Goal: Task Accomplishment & Management: Use online tool/utility

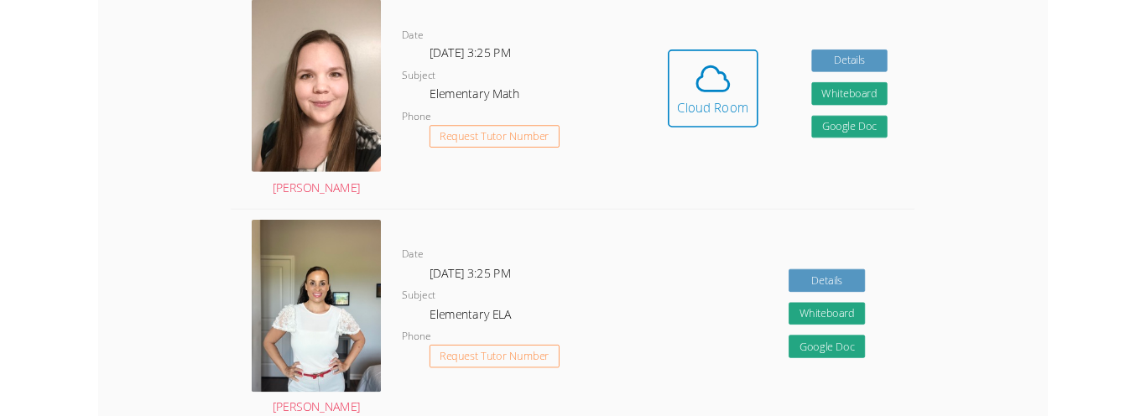
scroll to position [528, 0]
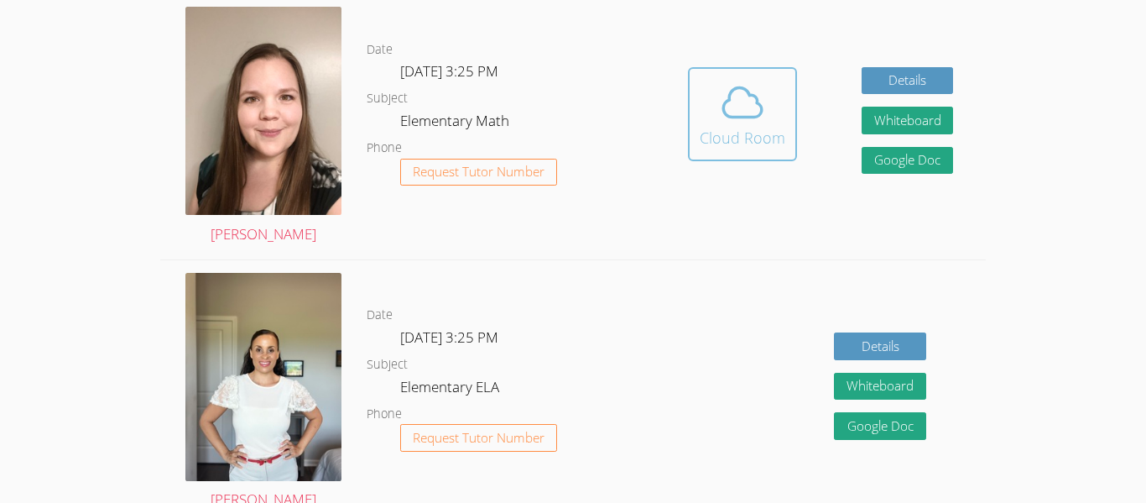
click at [713, 106] on span at bounding box center [743, 102] width 86 height 47
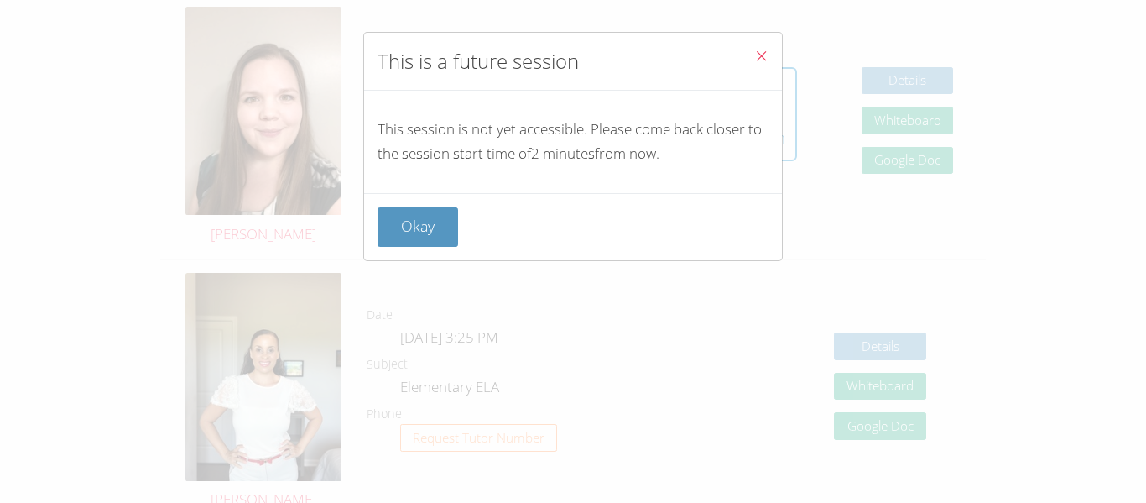
click at [753, 48] on button "Close" at bounding box center [761, 58] width 41 height 51
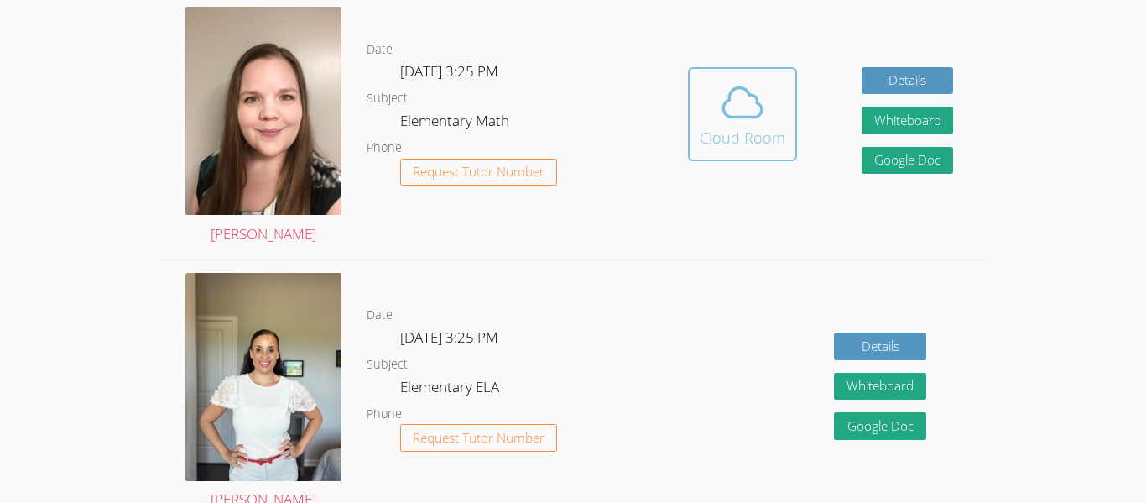
click at [734, 112] on icon at bounding box center [742, 102] width 47 height 47
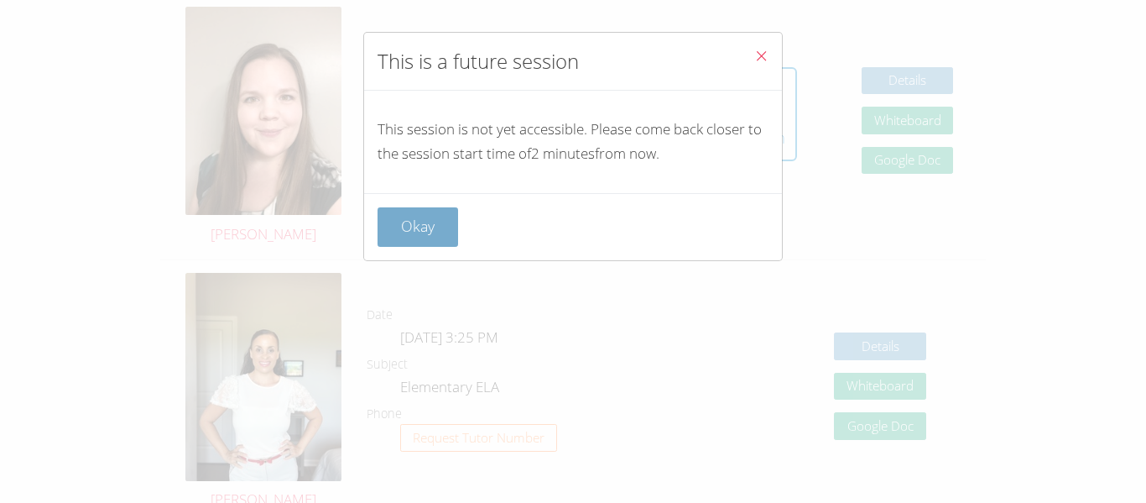
click at [409, 237] on button "Okay" at bounding box center [418, 226] width 81 height 39
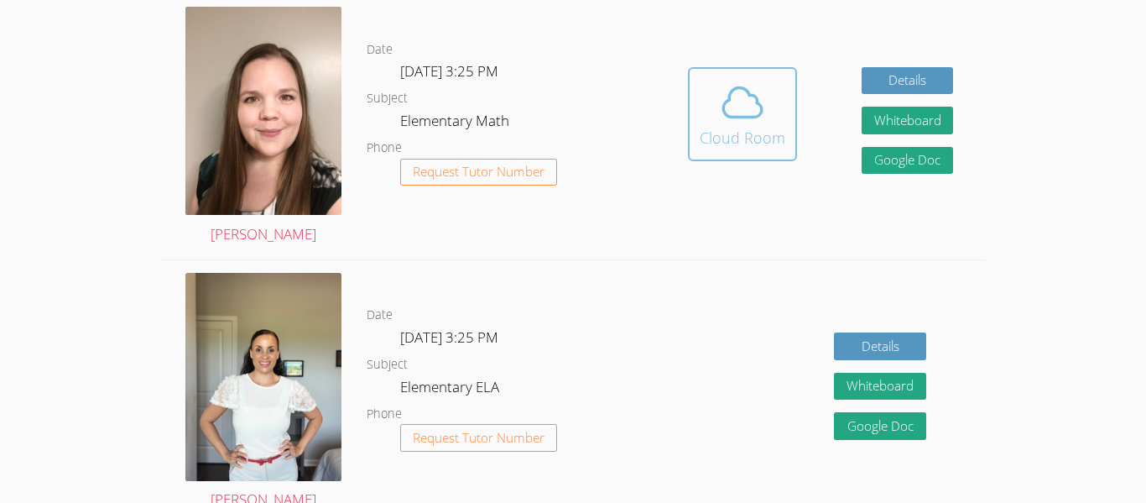
click at [728, 106] on icon at bounding box center [742, 102] width 47 height 47
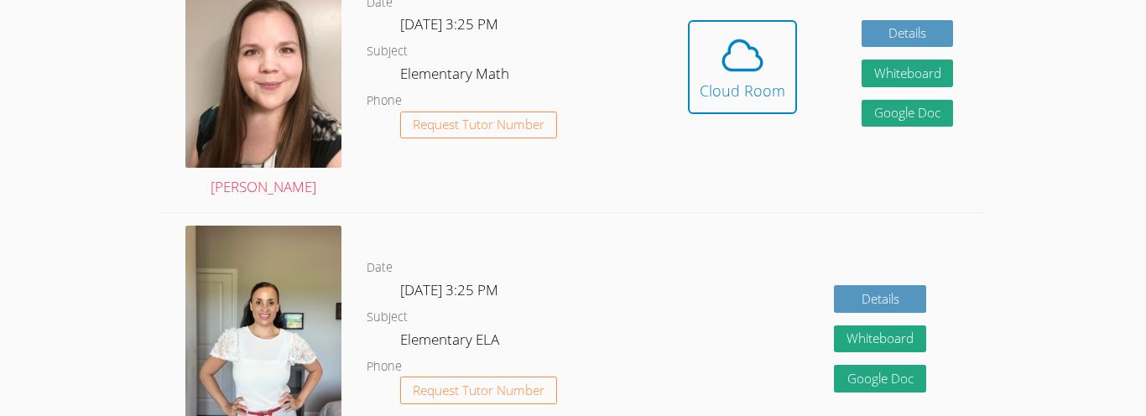
scroll to position [582, 0]
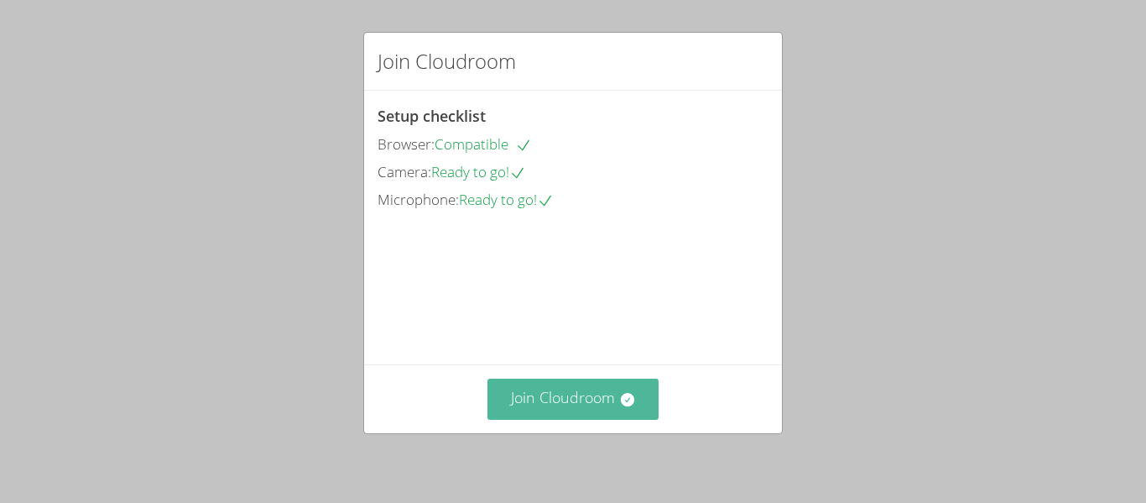
click at [577, 406] on button "Join Cloudroom" at bounding box center [574, 398] width 172 height 41
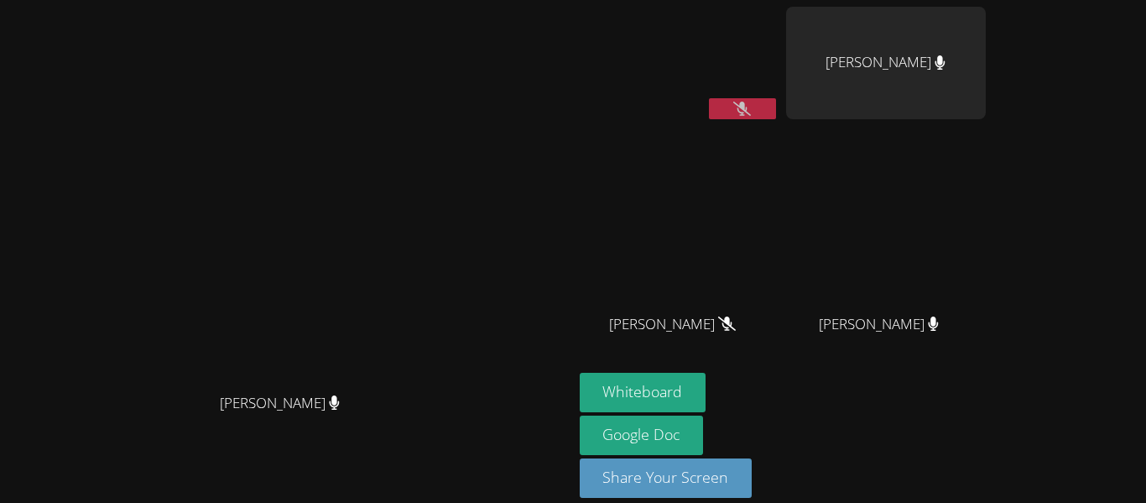
click at [986, 96] on div "[PERSON_NAME]" at bounding box center [886, 63] width 200 height 112
click at [986, 84] on div "[PERSON_NAME]" at bounding box center [886, 63] width 200 height 112
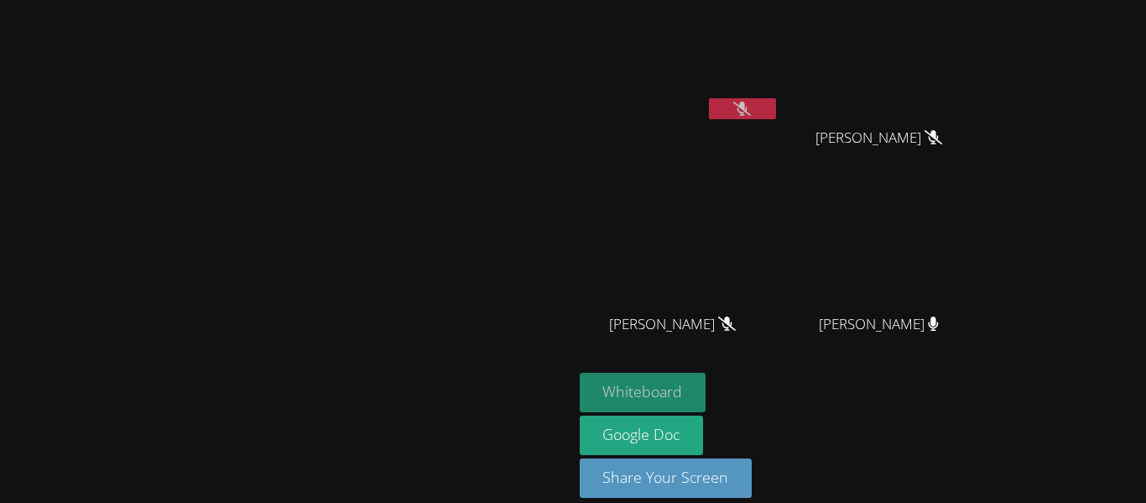
click at [707, 387] on button "Whiteboard" at bounding box center [643, 392] width 127 height 39
